Goal: Register for event/course

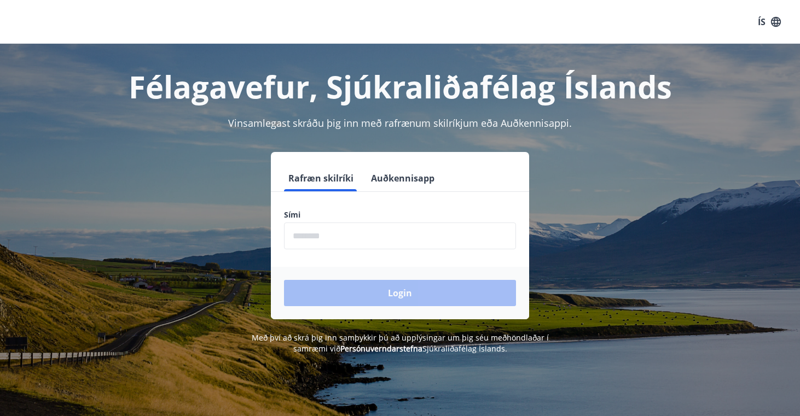
click at [368, 240] on input "phone" at bounding box center [400, 236] width 232 height 27
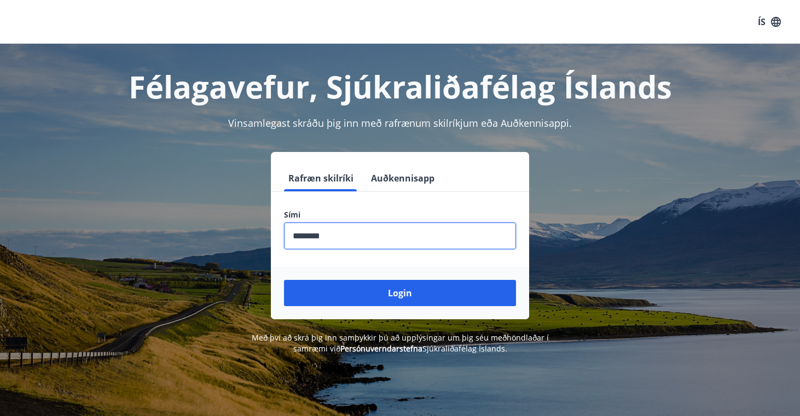
type input "********"
click at [400, 293] on button "Login" at bounding box center [400, 293] width 232 height 26
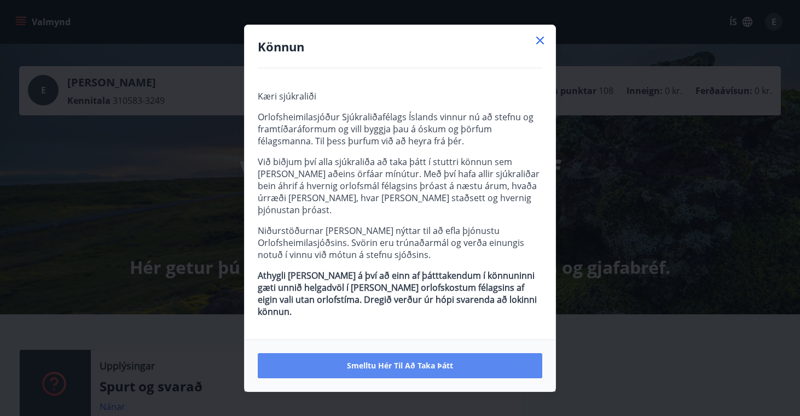
click at [389, 361] on span "Smelltu hér til að taka þátt" at bounding box center [400, 366] width 106 height 11
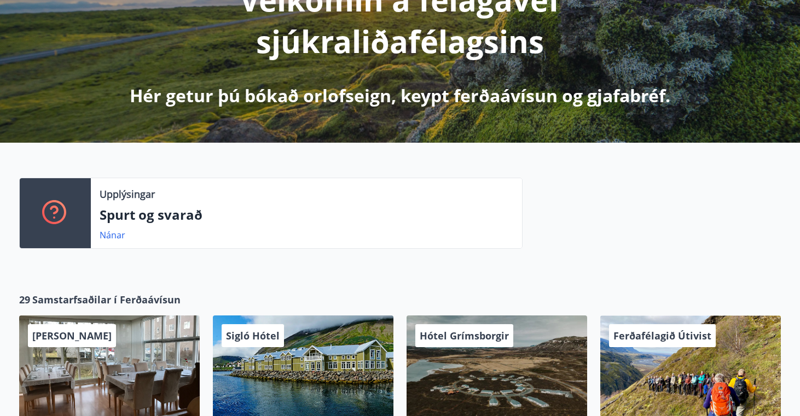
scroll to position [172, 0]
click at [112, 233] on link "Nánar" at bounding box center [113, 235] width 26 height 12
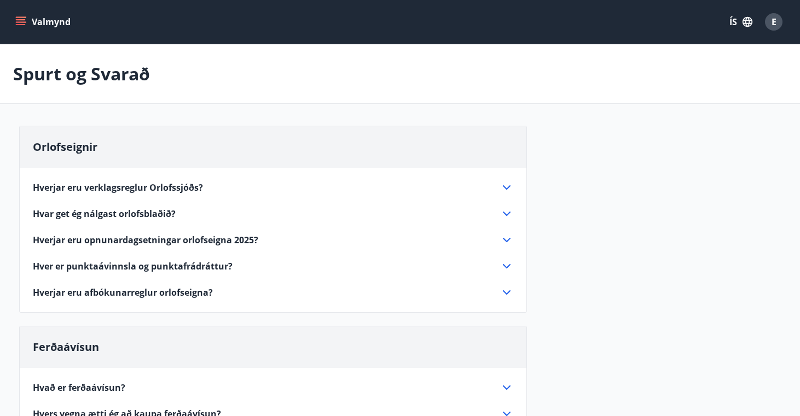
click at [24, 19] on icon "menu" at bounding box center [21, 19] width 10 height 1
click at [381, 26] on div "Valmynd ÍS E" at bounding box center [400, 22] width 774 height 26
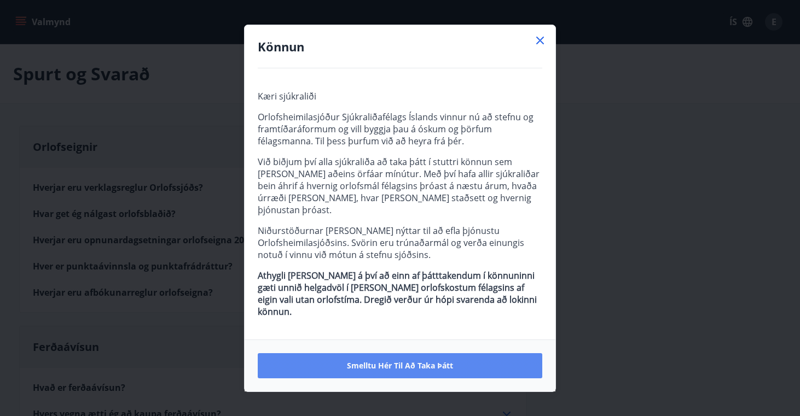
click at [417, 361] on span "Smelltu hér til að taka þátt" at bounding box center [400, 366] width 106 height 11
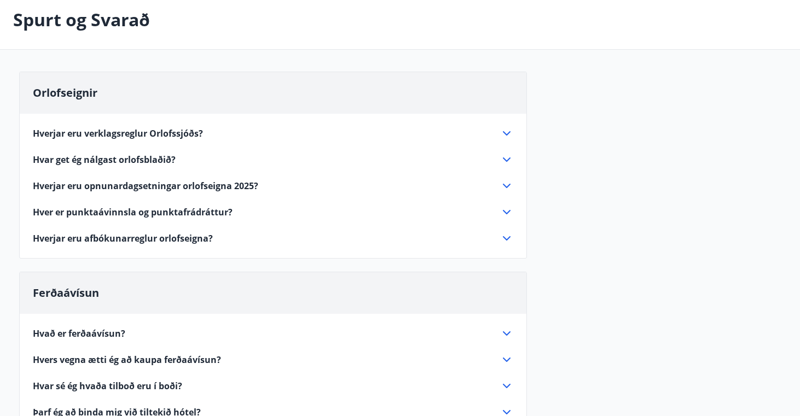
scroll to position [55, 0]
click at [507, 132] on icon at bounding box center [506, 132] width 13 height 13
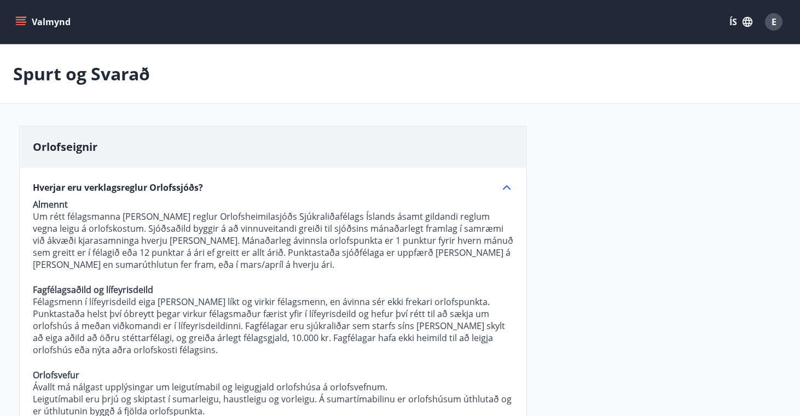
scroll to position [0, 0]
click at [22, 19] on icon "menu" at bounding box center [21, 19] width 10 height 1
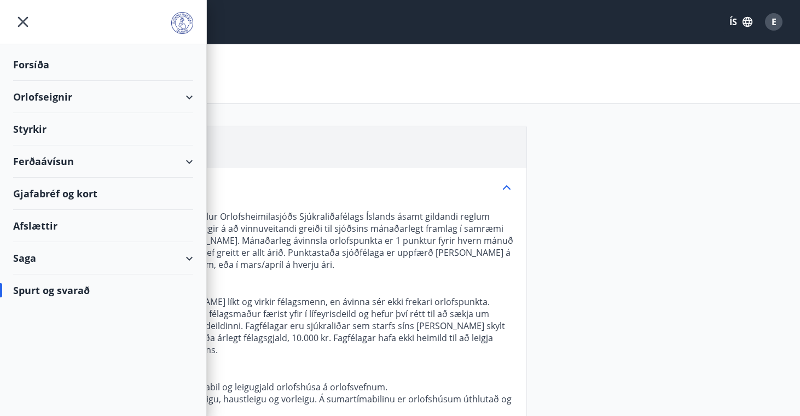
click at [38, 61] on div "Forsíða" at bounding box center [103, 65] width 180 height 32
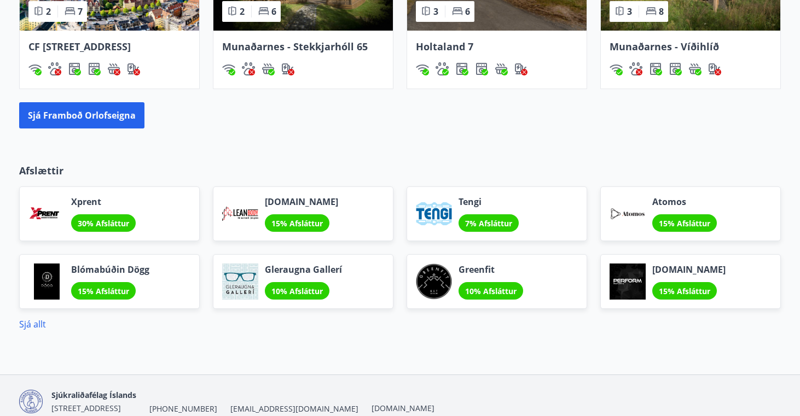
scroll to position [802, 0]
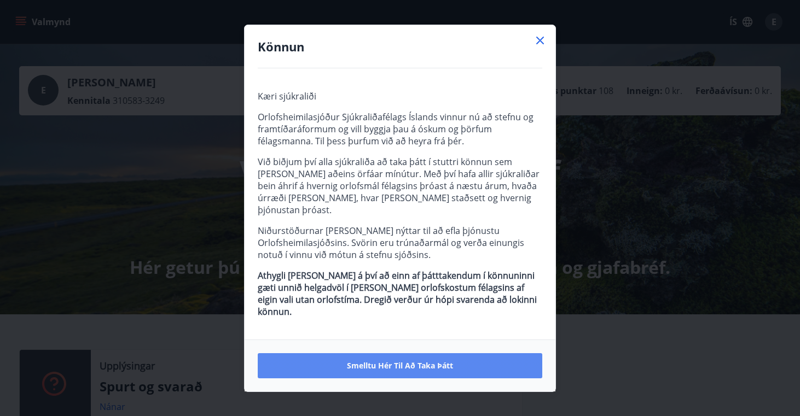
click at [392, 361] on span "Smelltu hér til að taka þátt" at bounding box center [400, 366] width 106 height 11
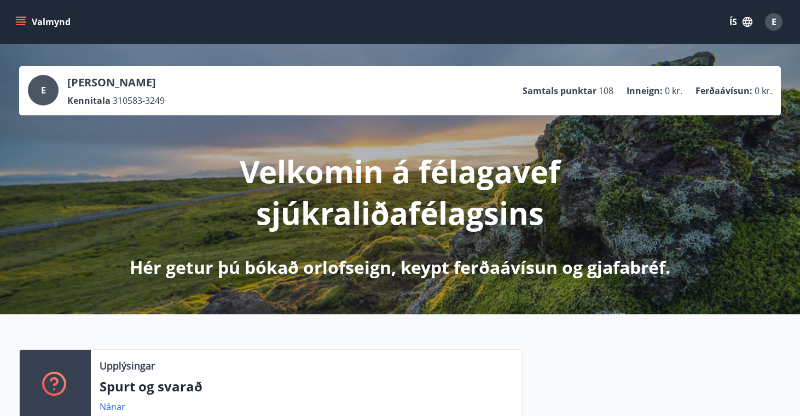
click at [779, 25] on div "E" at bounding box center [774, 22] width 18 height 18
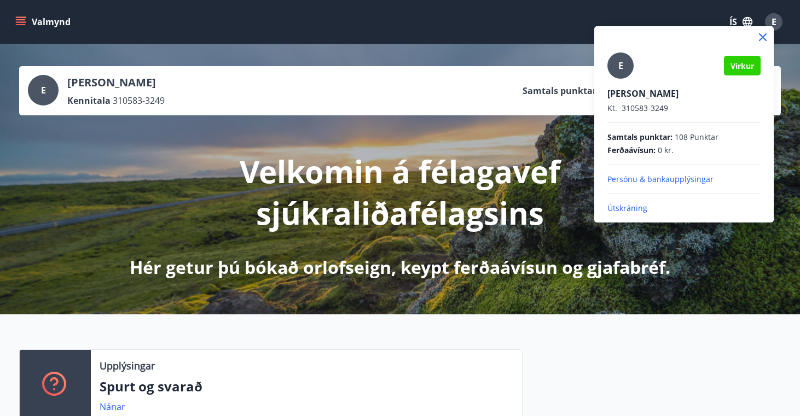
click at [535, 190] on div at bounding box center [400, 208] width 800 height 416
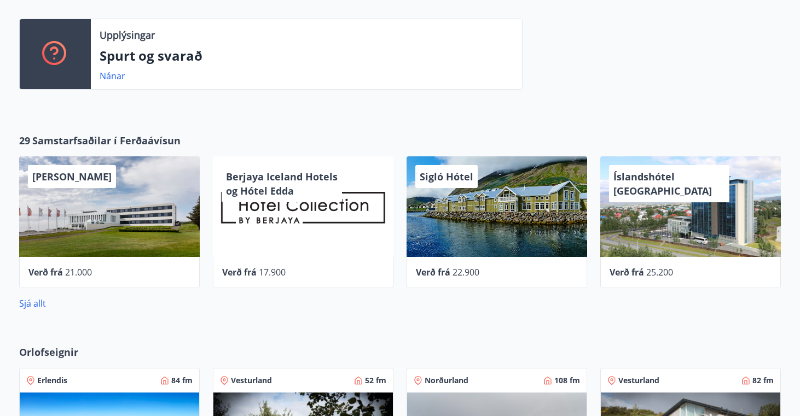
scroll to position [331, 0]
click at [34, 304] on link "Sjá allt" at bounding box center [32, 304] width 27 height 12
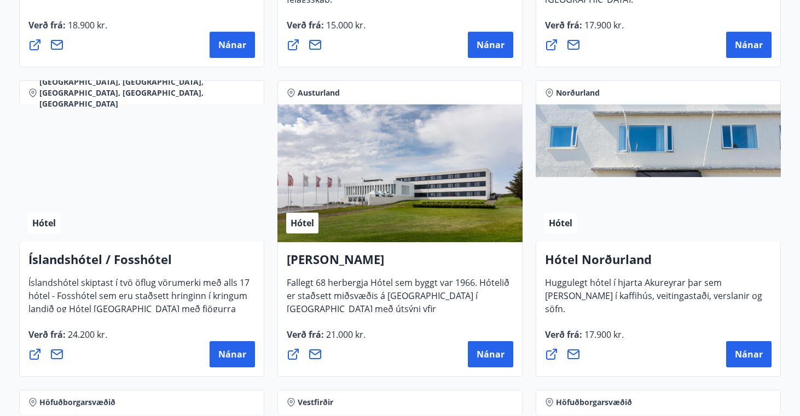
scroll to position [1374, 0]
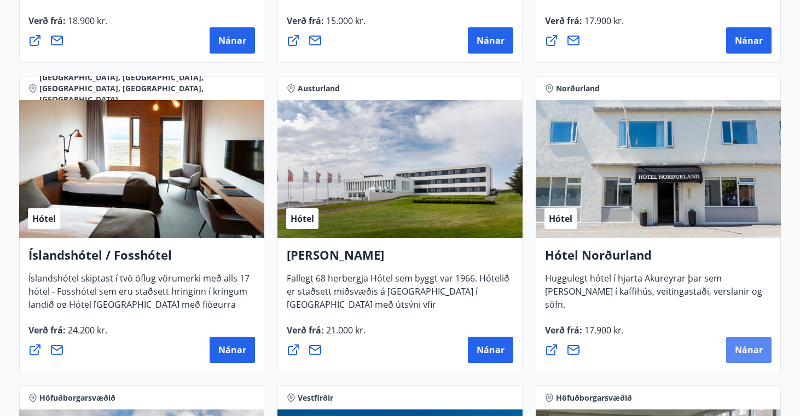
click at [745, 351] on span "Nánar" at bounding box center [749, 350] width 28 height 12
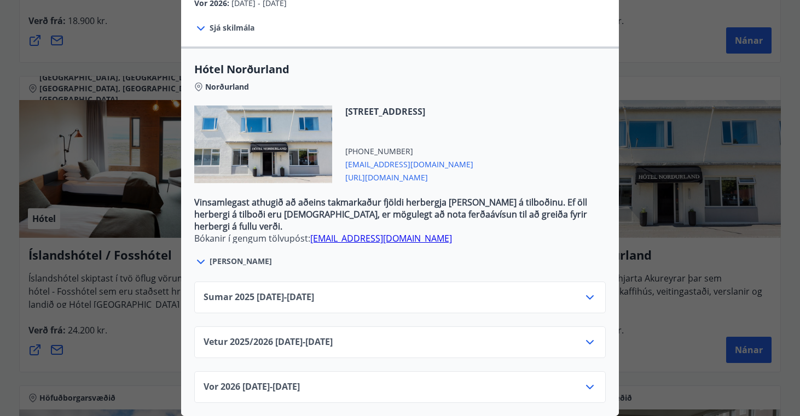
scroll to position [322, 0]
click at [590, 295] on icon at bounding box center [589, 297] width 13 height 13
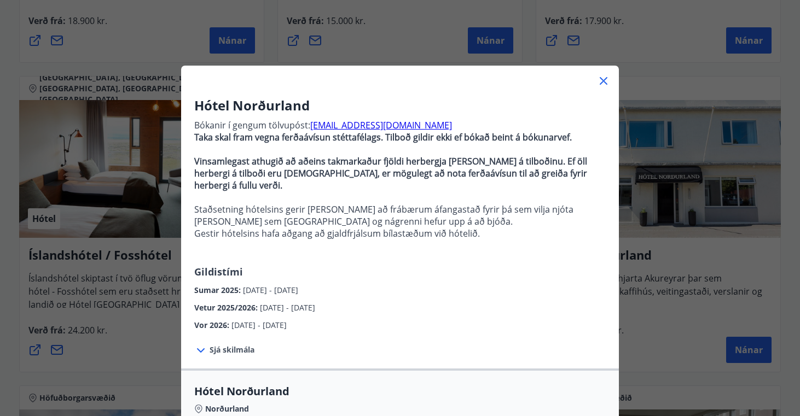
scroll to position [0, 0]
click at [602, 78] on icon at bounding box center [603, 80] width 13 height 13
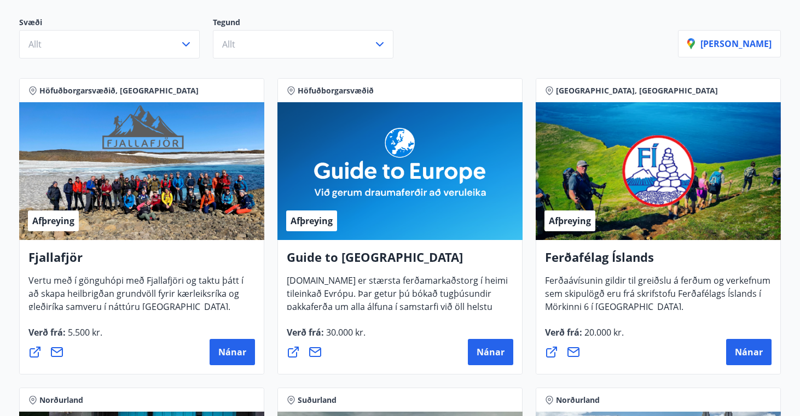
scroll to position [88, 0]
